Goal: Obtain resource: Download file/media

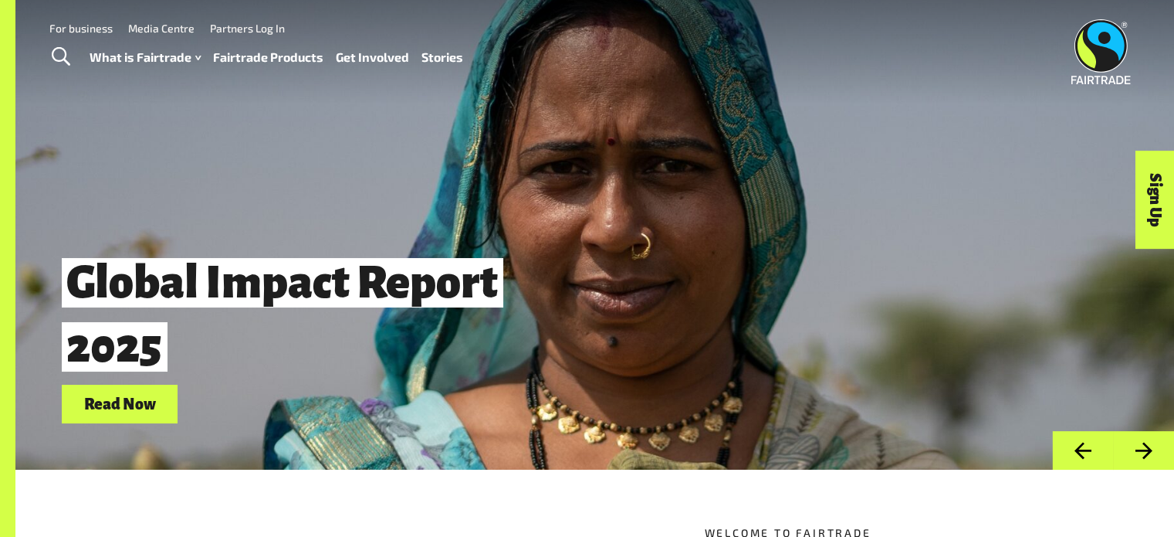
click at [1085, 454] on button "Previous" at bounding box center [1082, 450] width 61 height 39
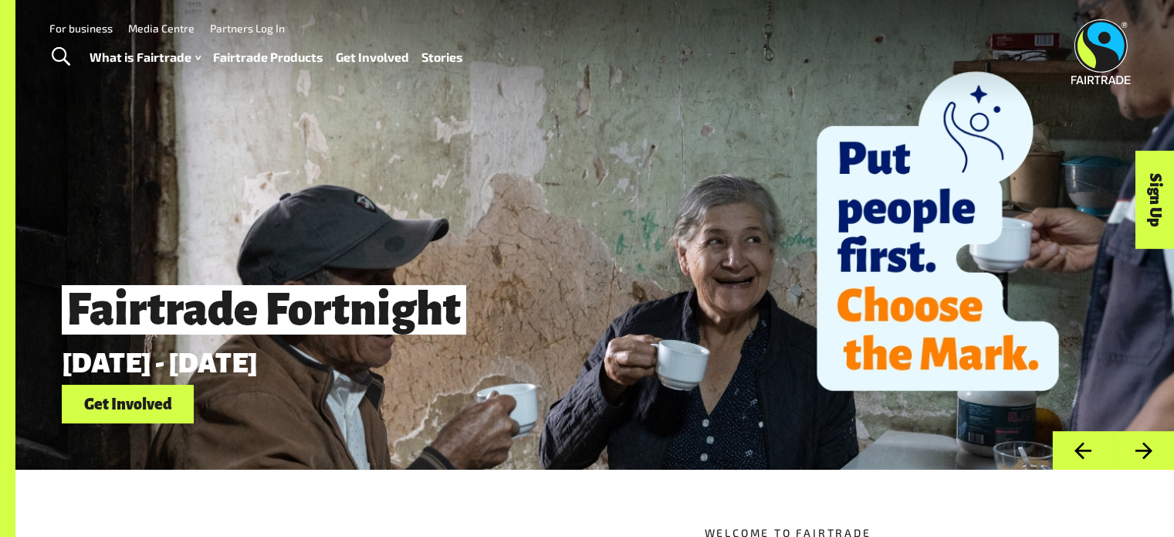
click at [137, 405] on link "Get Involved" at bounding box center [128, 403] width 132 height 39
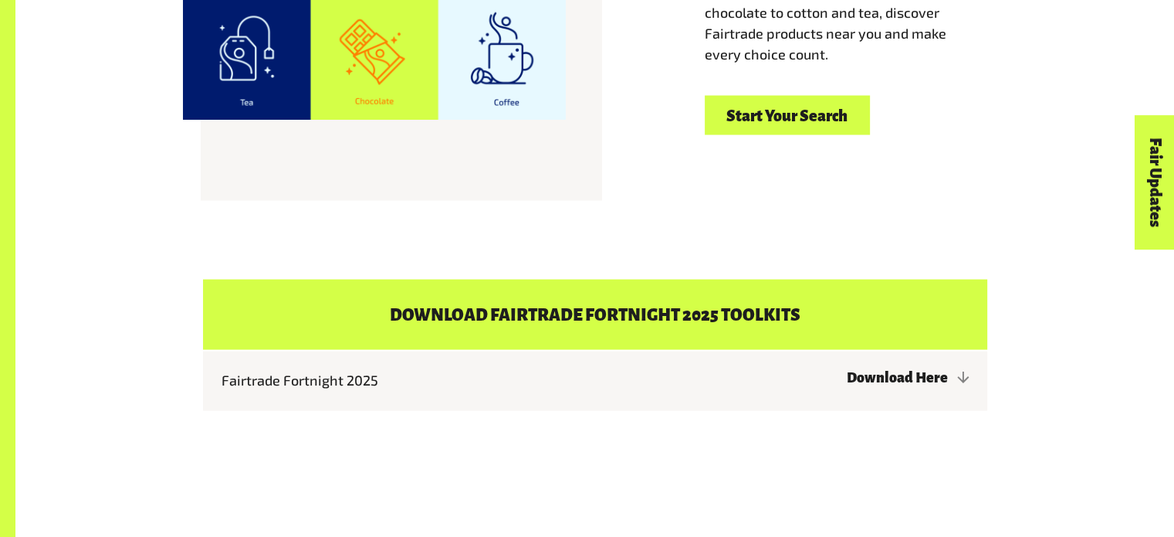
scroll to position [3165, 0]
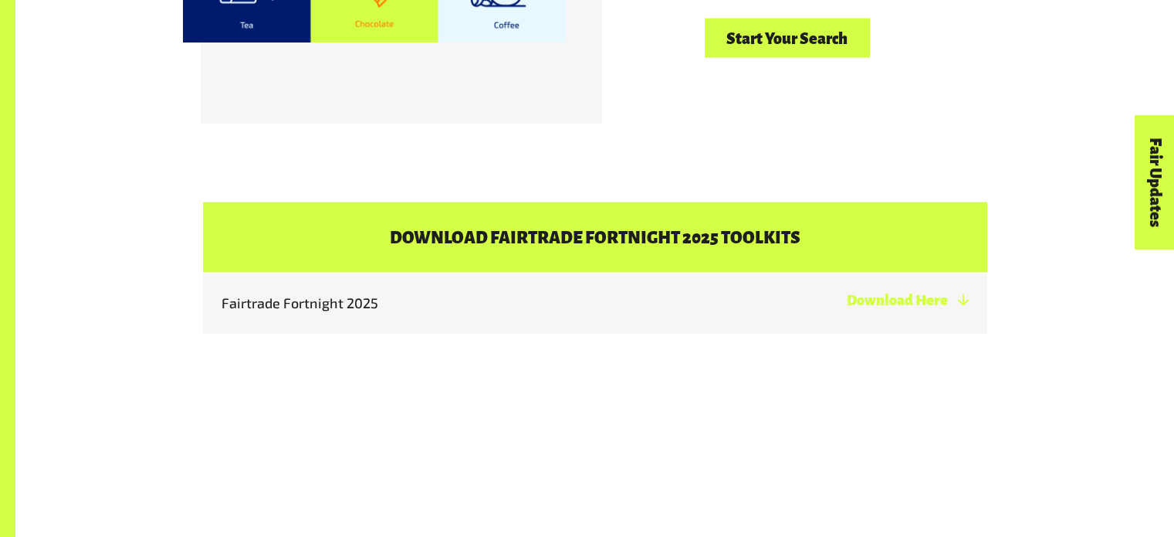
click at [926, 293] on link "Download Here" at bounding box center [908, 300] width 122 height 15
